Goal: Find specific page/section: Find specific page/section

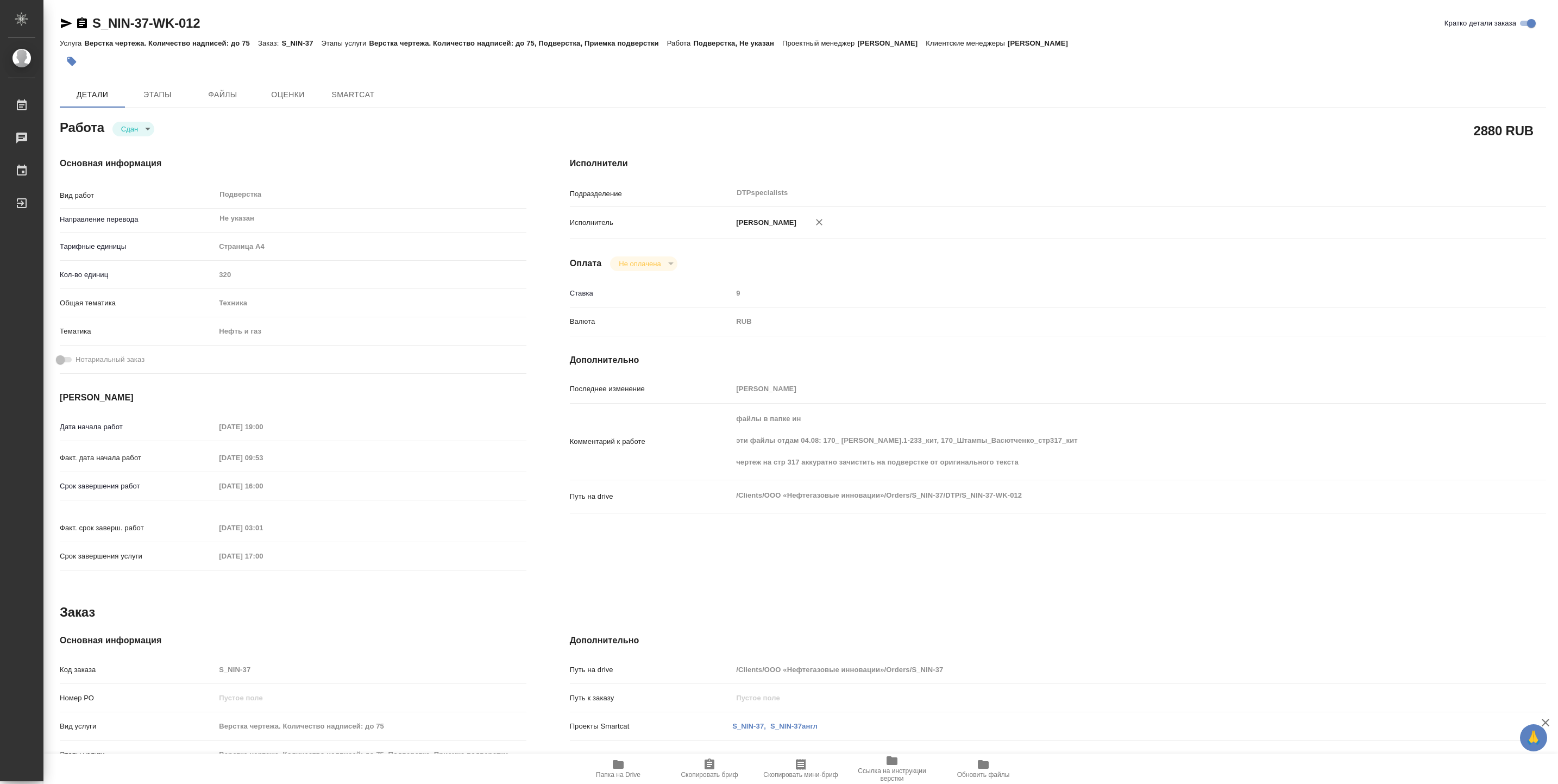
type textarea "x"
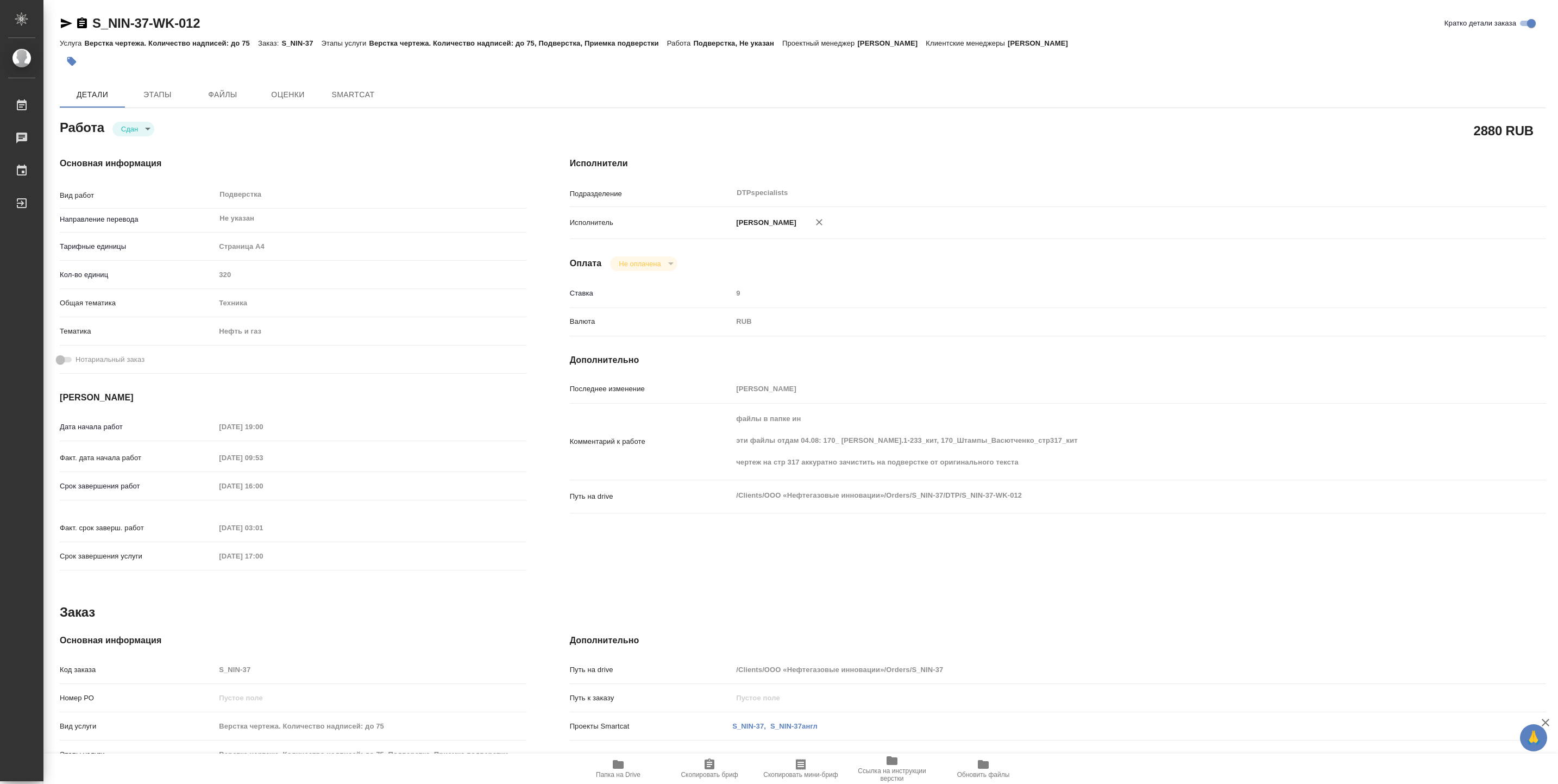
type textarea "x"
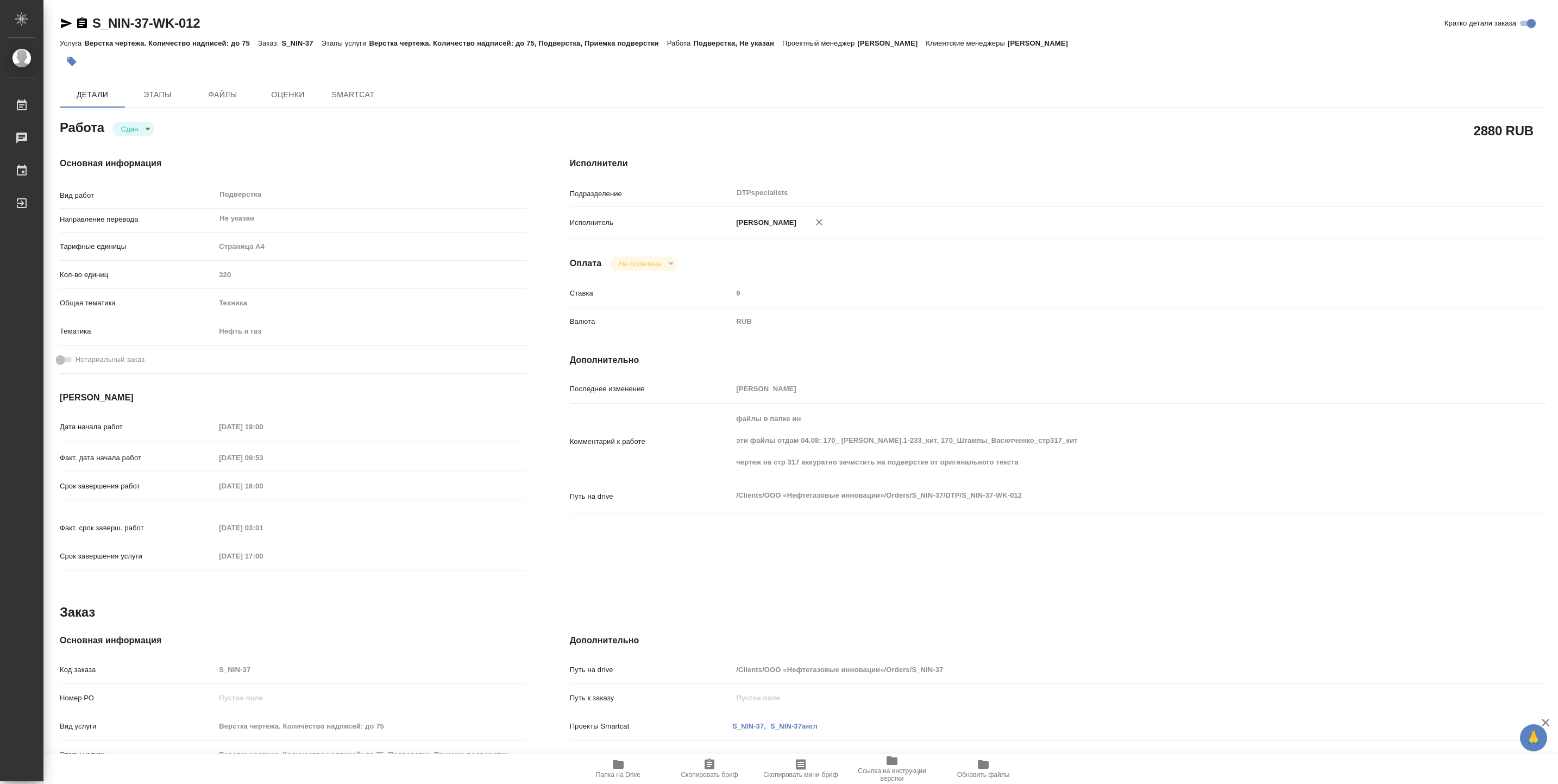
type textarea "x"
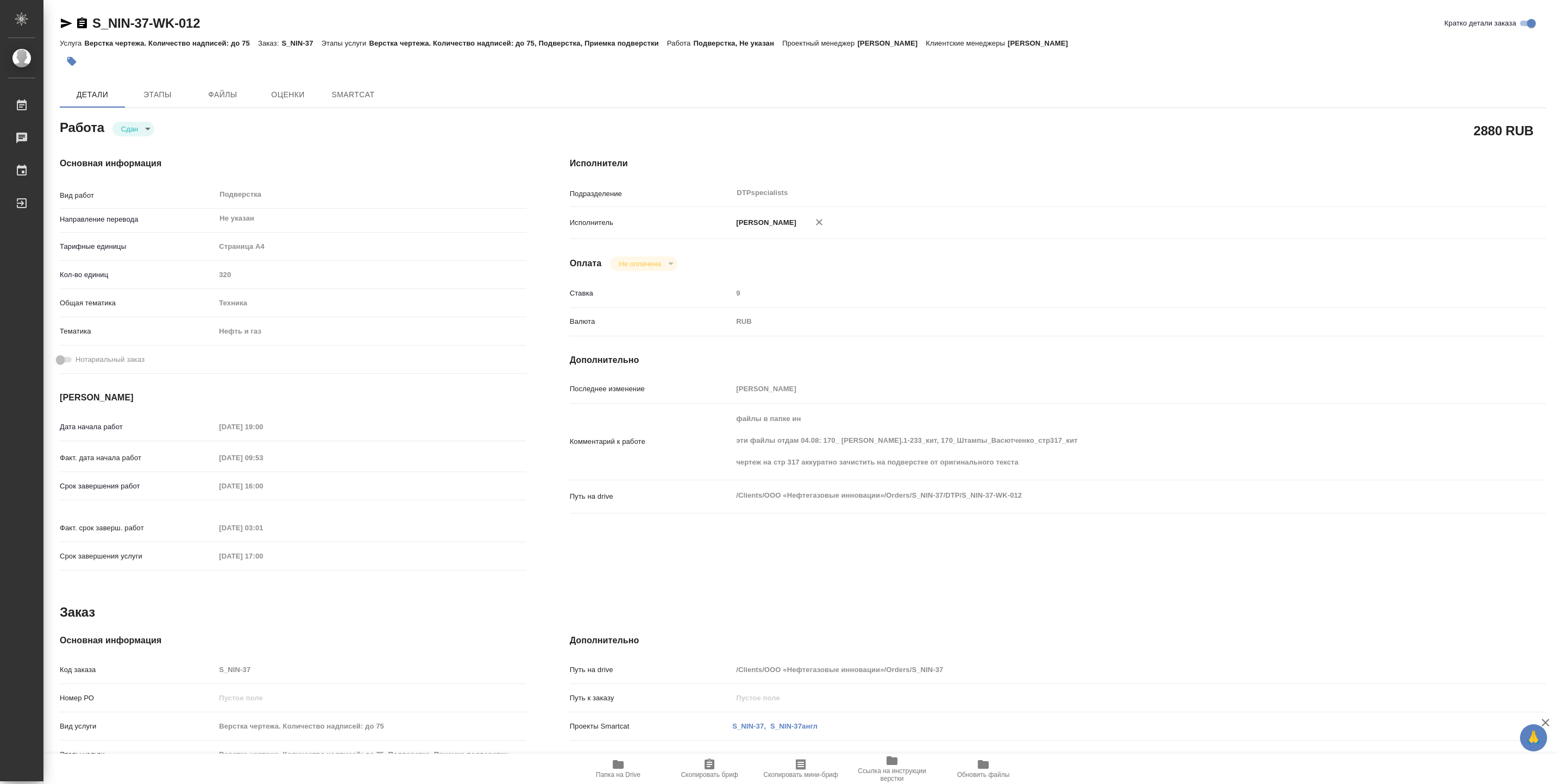
type textarea "x"
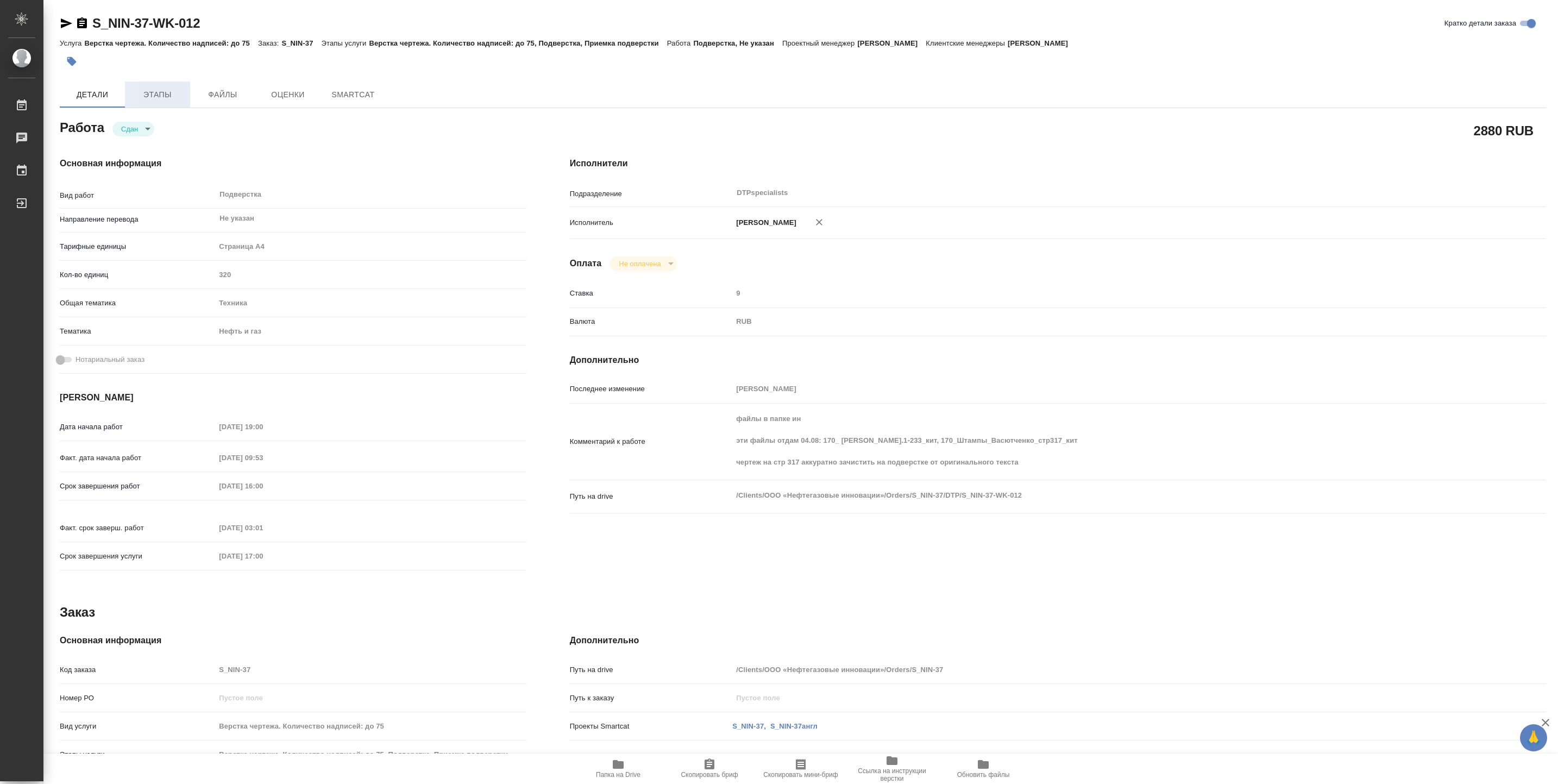
type textarea "x"
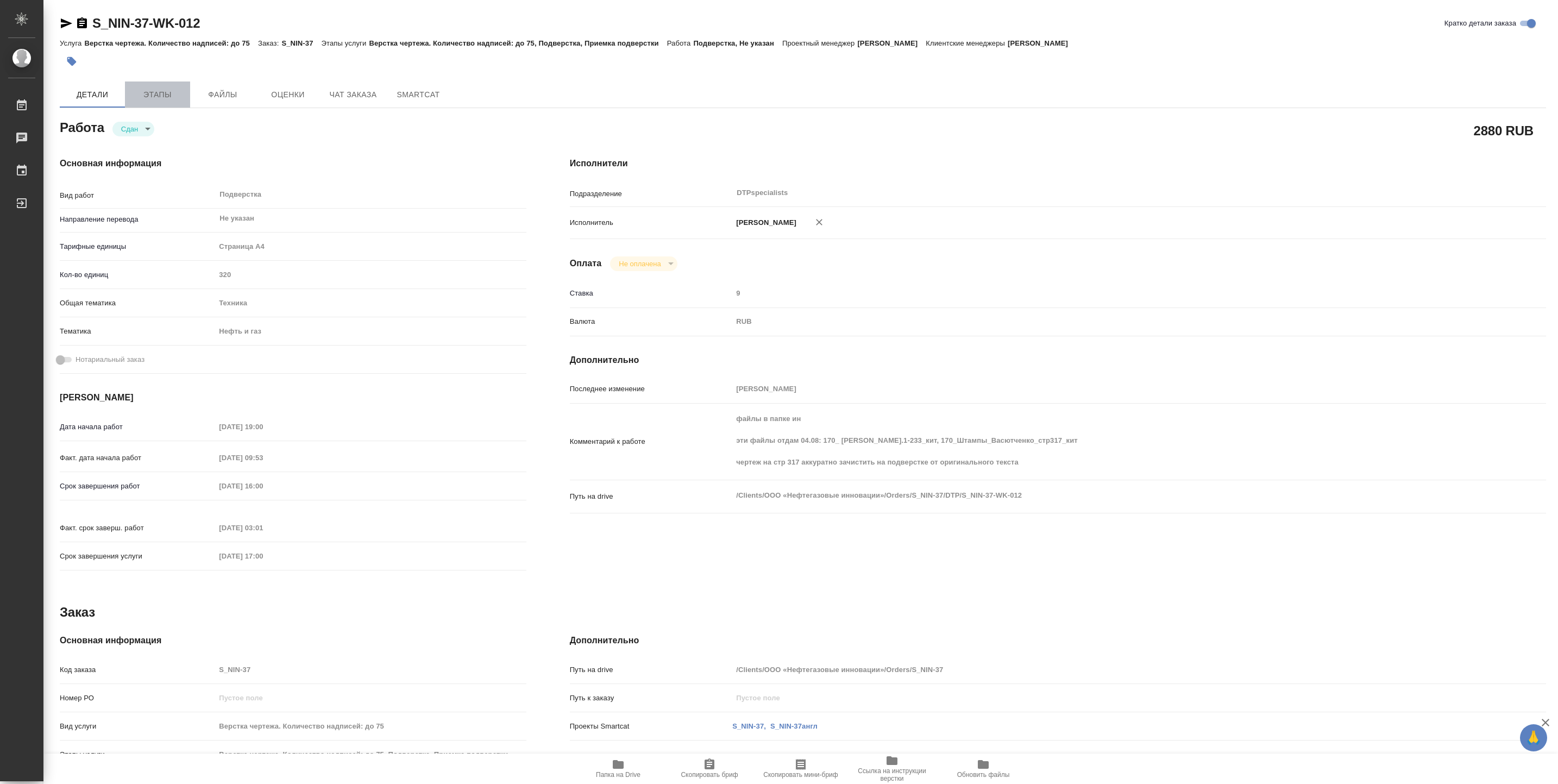
click at [170, 88] on span "Этапы" at bounding box center [157, 94] width 52 height 13
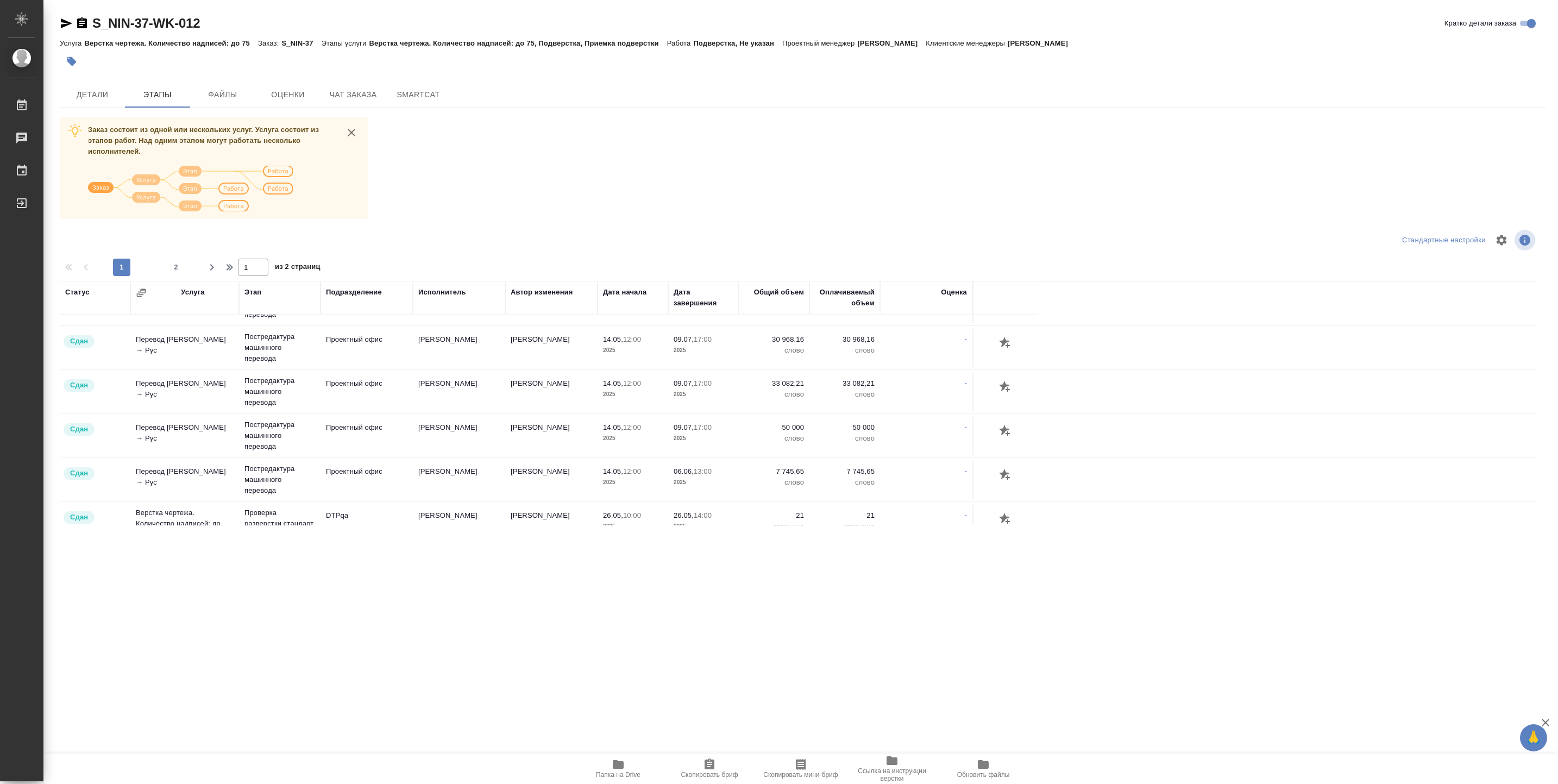
scroll to position [1043, 0]
